Goal: Task Accomplishment & Management: Use online tool/utility

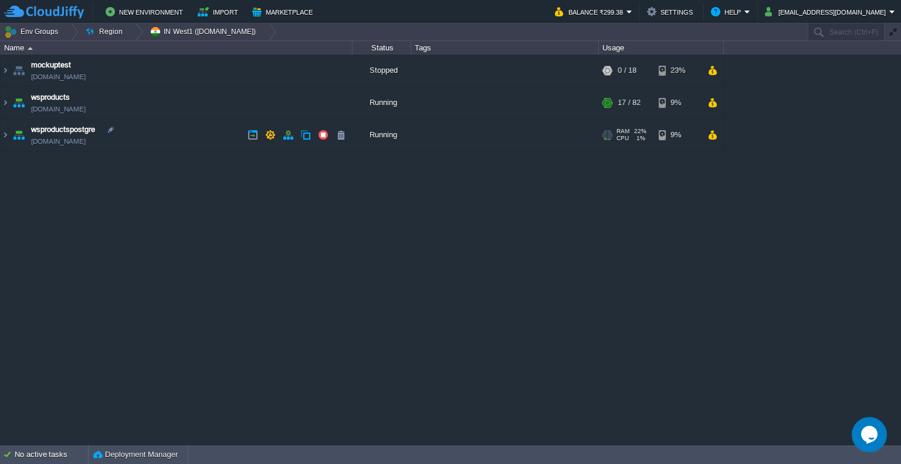
click at [202, 130] on td "wsproductspostgre [DOMAIN_NAME]" at bounding box center [177, 135] width 352 height 32
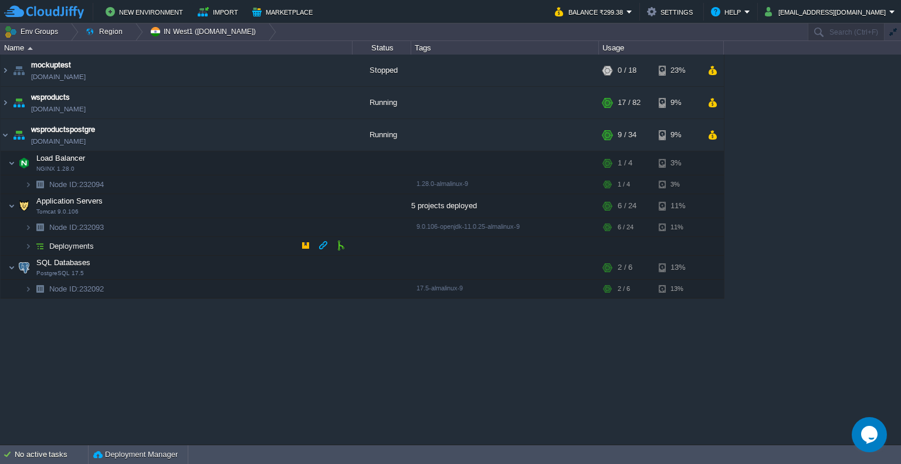
click at [66, 243] on span "Deployments" at bounding box center [72, 246] width 48 height 10
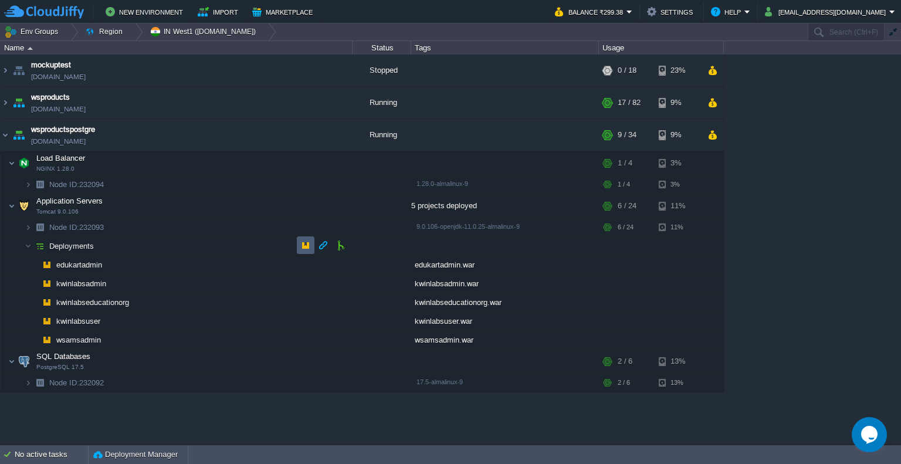
click at [311, 245] on td at bounding box center [306, 245] width 18 height 18
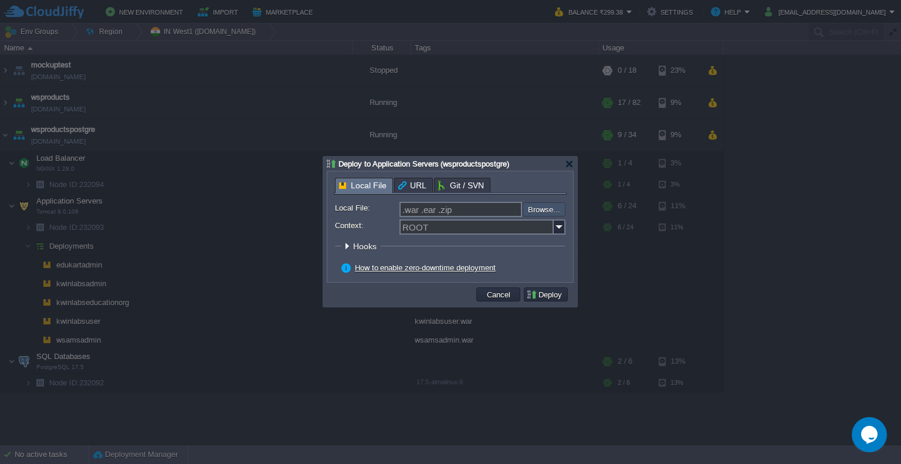
click at [528, 215] on input "file" at bounding box center [491, 209] width 148 height 14
type input "C:\fakepath\kwinlabsuser.war"
type input "kwinlabsuser.war"
click at [558, 232] on img at bounding box center [560, 226] width 12 height 15
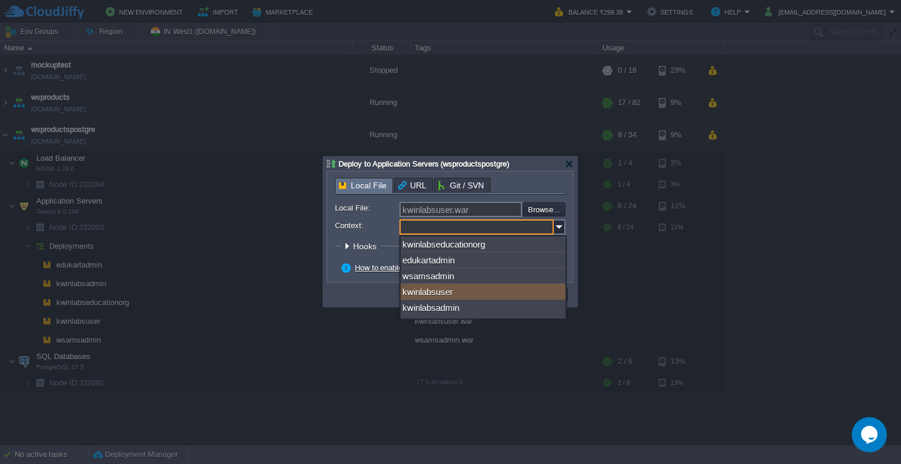
click at [509, 290] on div "kwinlabsuser" at bounding box center [483, 292] width 165 height 16
type input "kwinlabsuser"
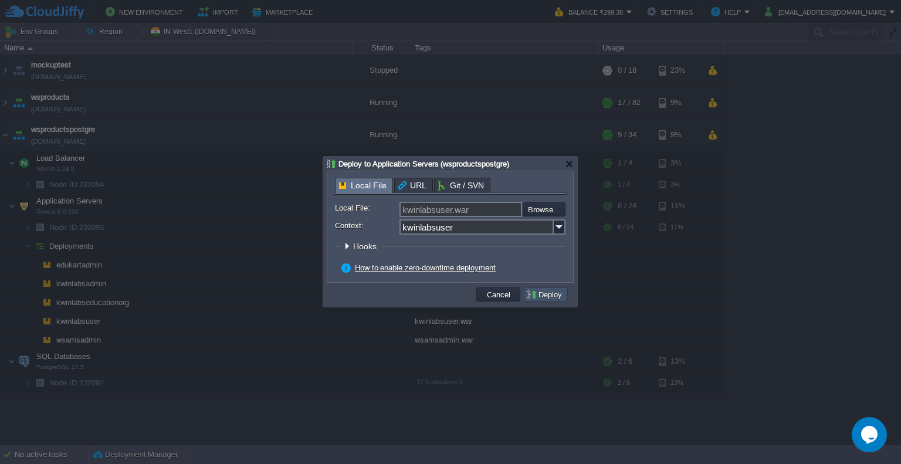
click at [551, 290] on button "Deploy" at bounding box center [545, 294] width 39 height 11
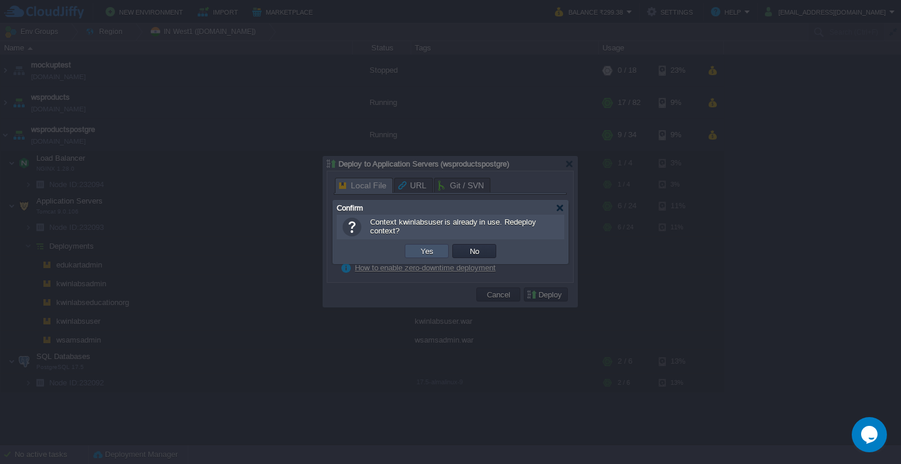
click at [423, 249] on button "Yes" at bounding box center [427, 251] width 20 height 11
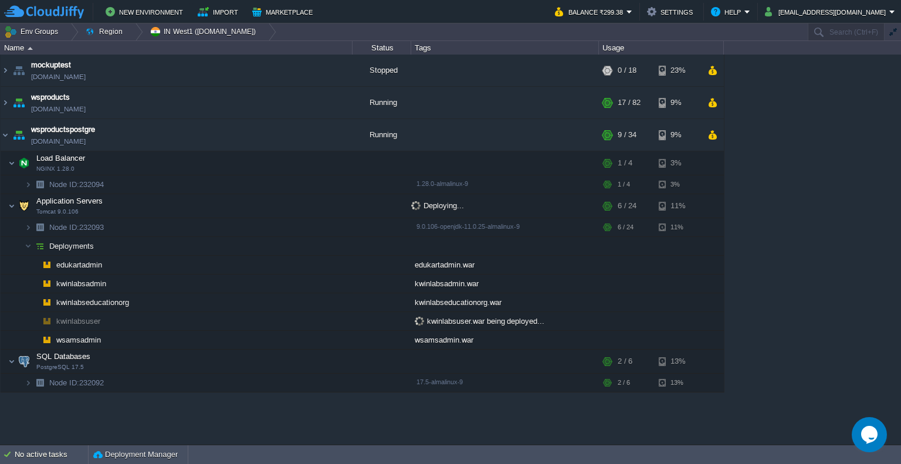
click at [788, 187] on div "mockuptest [DOMAIN_NAME] Stopped + Add to Env Group RAM 0% CPU 0% 0 / 18 23% ws…" at bounding box center [450, 250] width 901 height 390
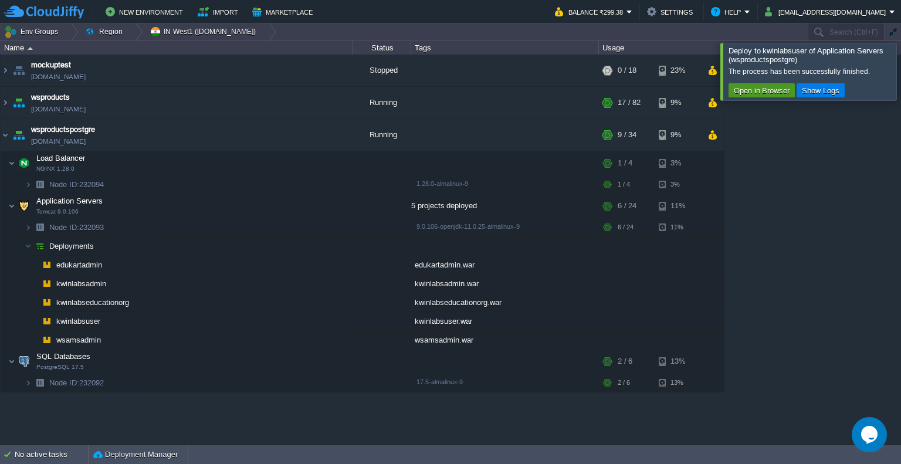
click at [768, 89] on button "Open in Browser" at bounding box center [761, 90] width 63 height 11
